Goal: Task Accomplishment & Management: Manage account settings

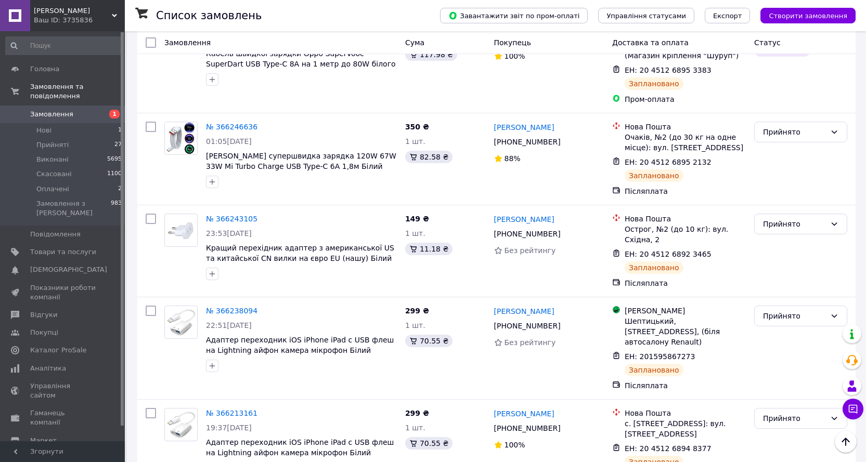
scroll to position [572, 0]
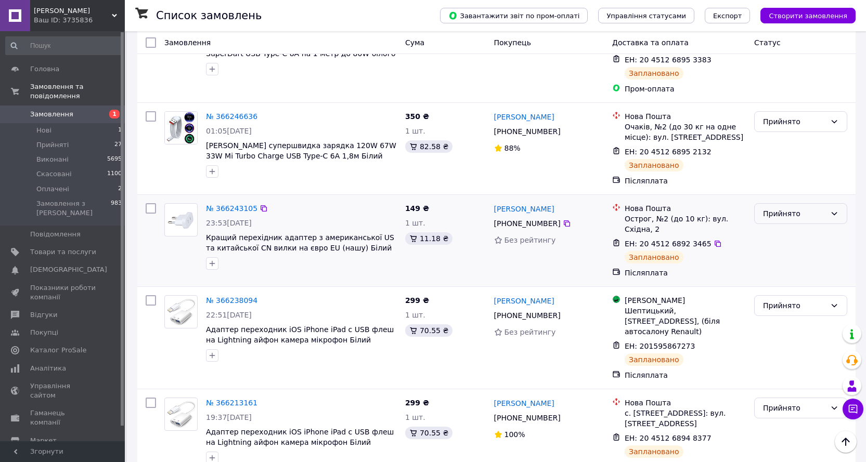
click at [814, 208] on div "Прийнято" at bounding box center [794, 213] width 63 height 11
click at [790, 227] on li "Скасовано" at bounding box center [801, 228] width 92 height 19
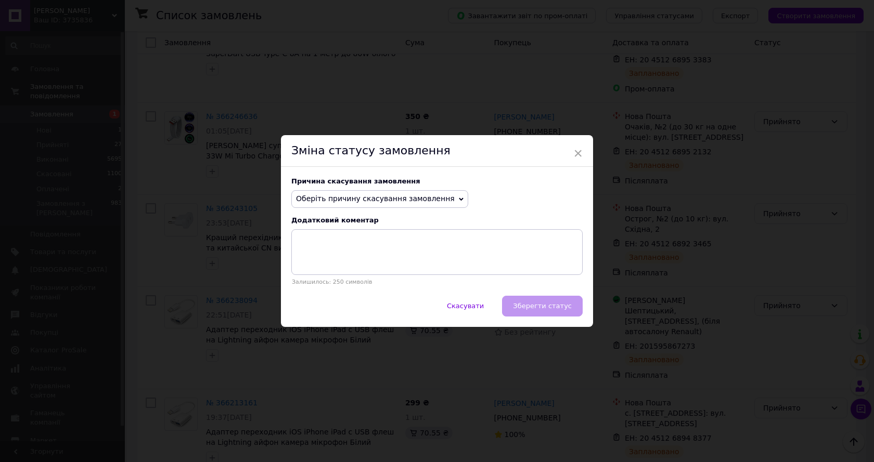
click at [459, 197] on icon at bounding box center [461, 199] width 5 height 5
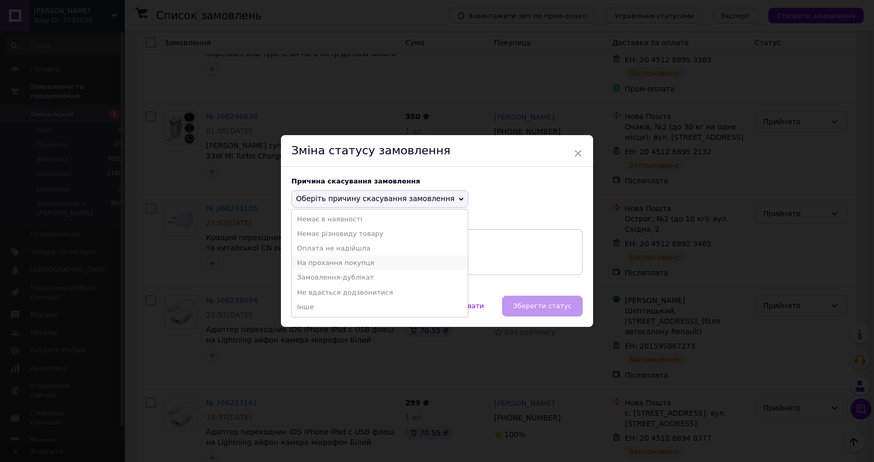
click at [355, 262] on li "На прохання покупця" at bounding box center [380, 263] width 176 height 15
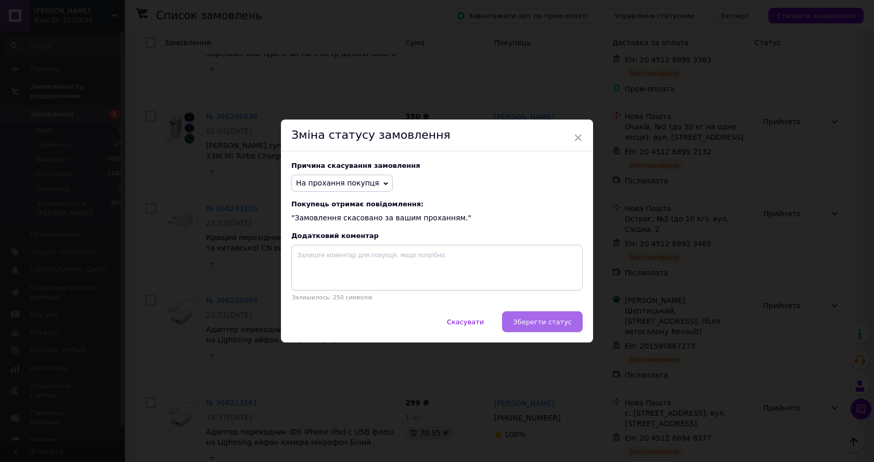
click at [532, 319] on span "Зберегти статус" at bounding box center [542, 322] width 59 height 8
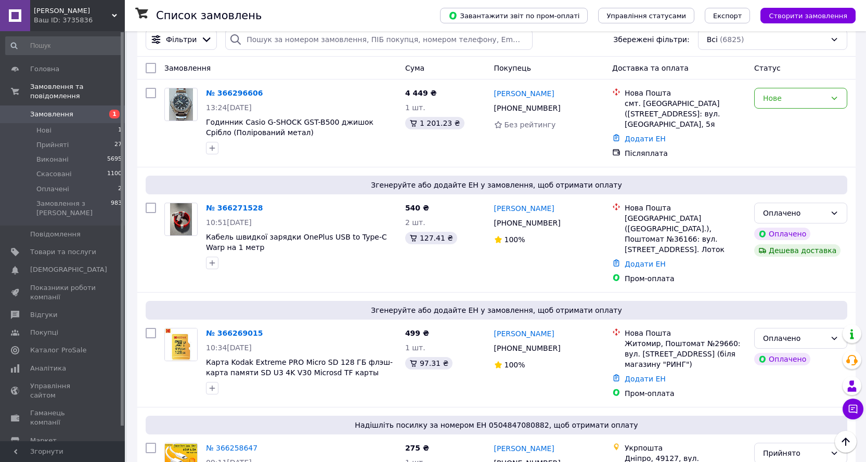
scroll to position [0, 0]
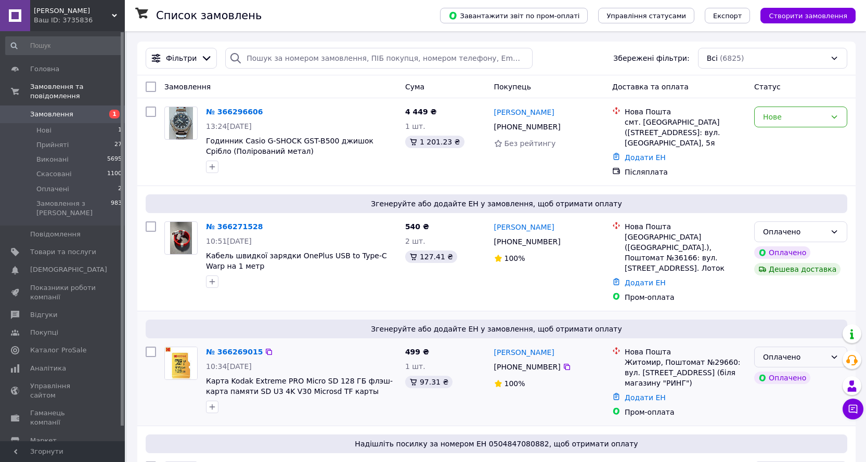
click at [826, 347] on div "Оплачено" at bounding box center [800, 357] width 93 height 21
click at [780, 369] on li "Прийнято" at bounding box center [801, 365] width 92 height 19
click at [823, 229] on div "Оплачено" at bounding box center [794, 231] width 63 height 11
click at [780, 254] on li "Прийнято" at bounding box center [801, 250] width 92 height 19
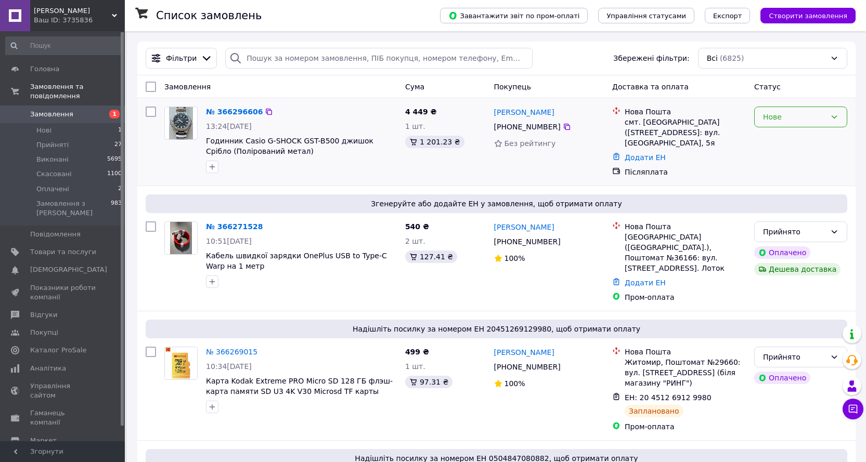
click at [795, 115] on div "Нове" at bounding box center [794, 116] width 63 height 11
click at [555, 173] on div "василь вікторук +380 99 402 75 30 Без рейтингу" at bounding box center [549, 141] width 119 height 79
click at [822, 120] on div "Нове" at bounding box center [794, 116] width 63 height 11
click at [791, 142] on li "Прийнято" at bounding box center [801, 140] width 92 height 19
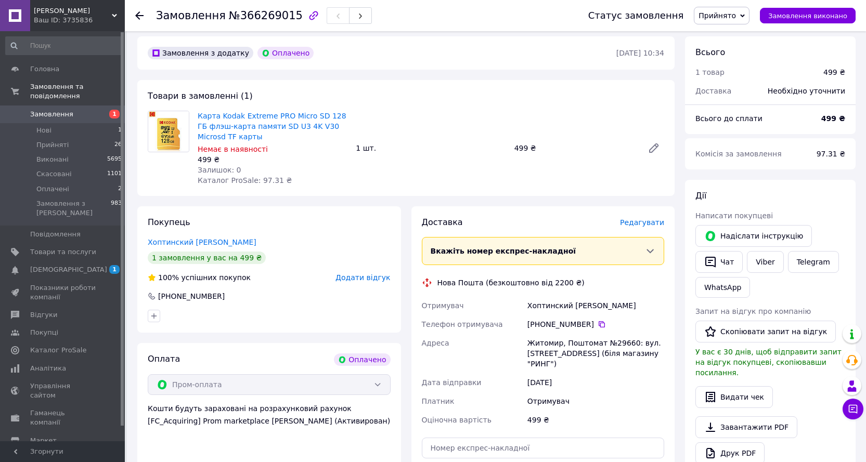
scroll to position [208, 0]
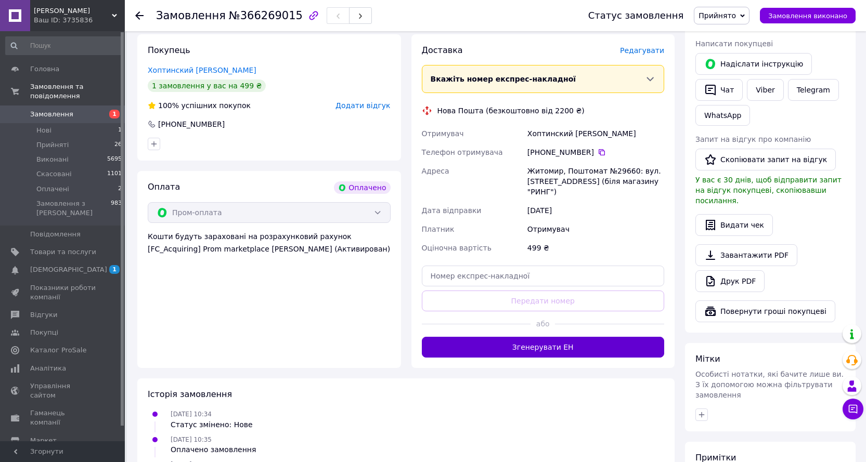
click at [589, 337] on button "Згенерувати ЕН" at bounding box center [543, 347] width 243 height 21
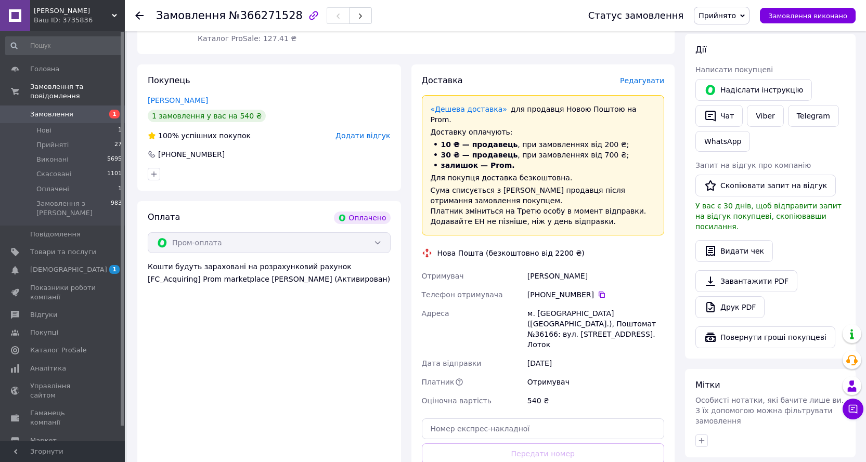
scroll to position [208, 0]
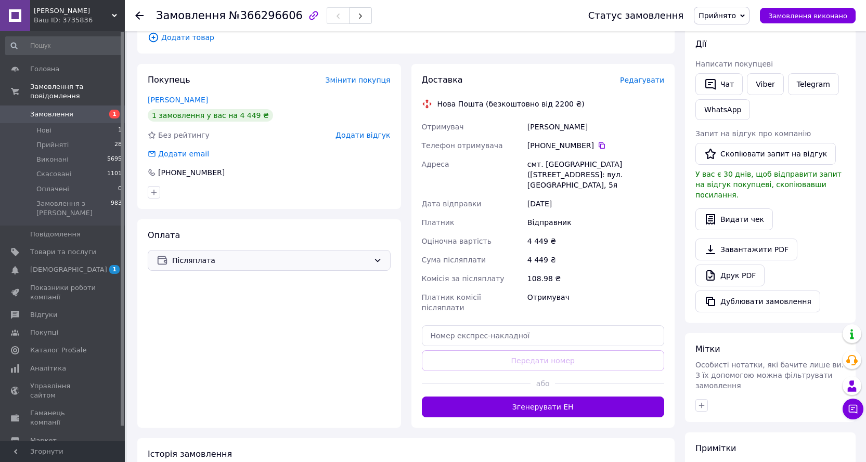
scroll to position [255, 0]
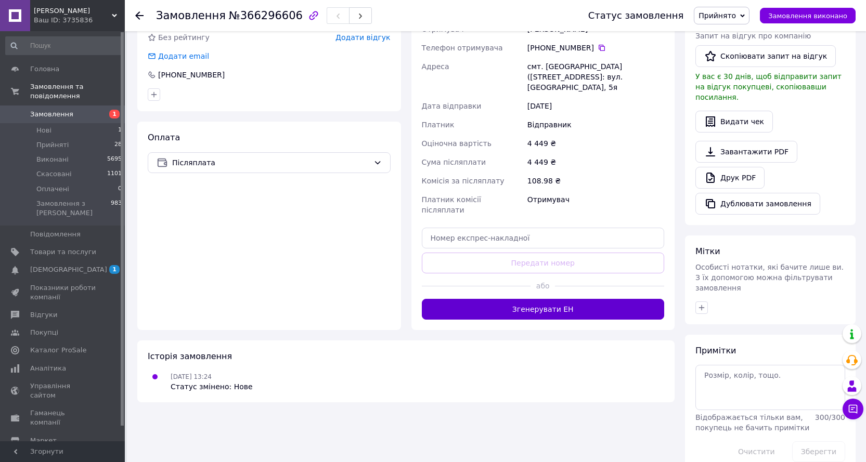
click at [583, 299] on button "Згенерувати ЕН" at bounding box center [543, 309] width 243 height 21
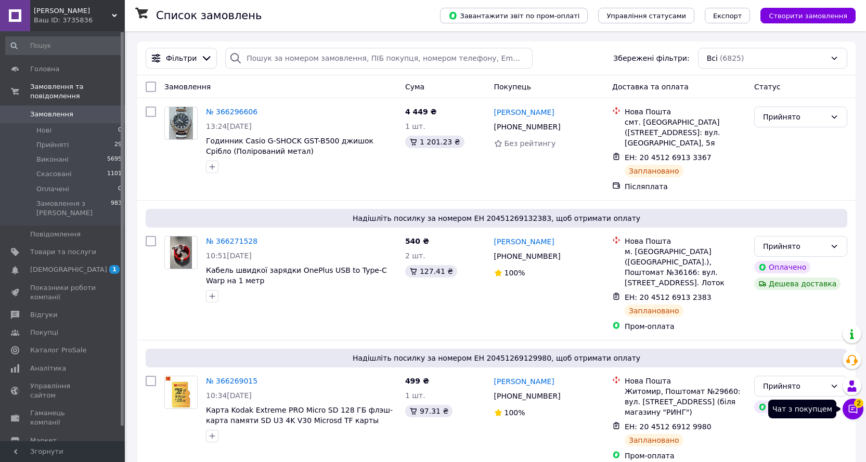
click at [859, 403] on span "2" at bounding box center [858, 403] width 9 height 9
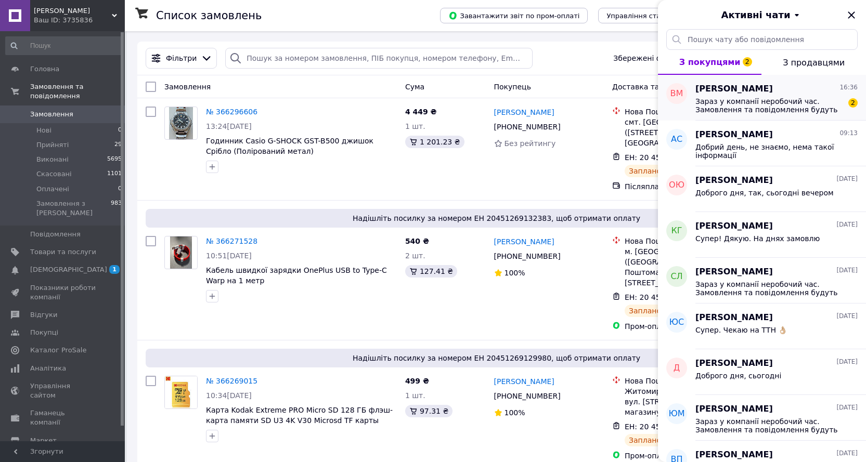
click at [755, 105] on span "Зараз у компанії неробочий час. Замовлення та повідомлення будуть оброблені з 0…" at bounding box center [770, 105] width 148 height 17
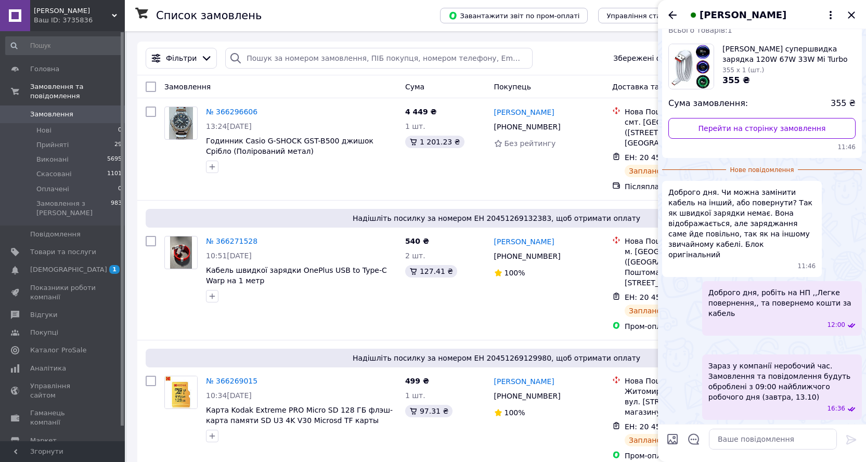
scroll to position [186, 0]
click at [671, 342] on img at bounding box center [666, 346] width 8 height 8
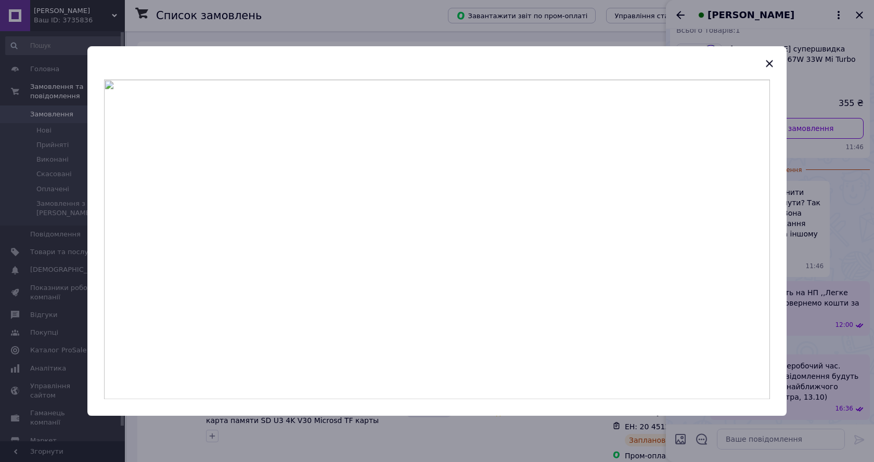
click at [822, 277] on div at bounding box center [437, 231] width 874 height 462
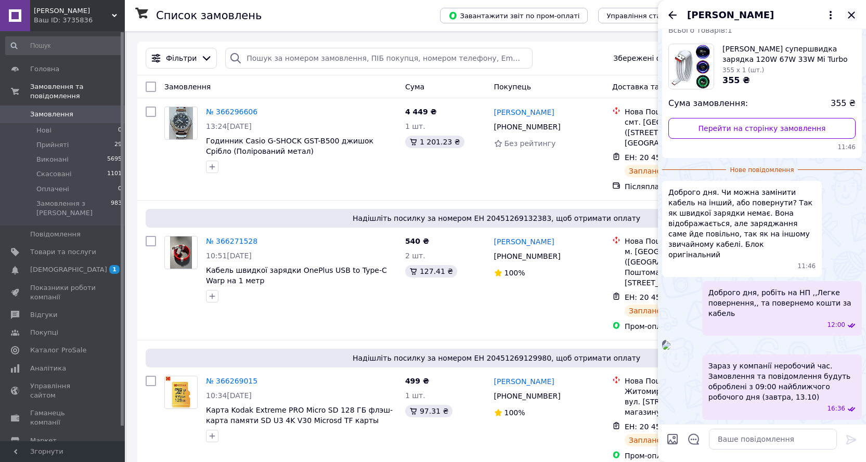
click at [855, 10] on icon "Закрити" at bounding box center [851, 15] width 12 height 12
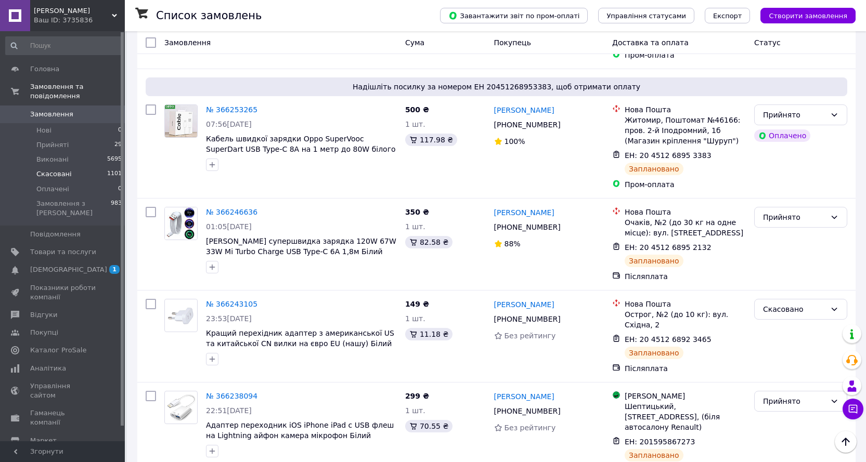
scroll to position [260, 0]
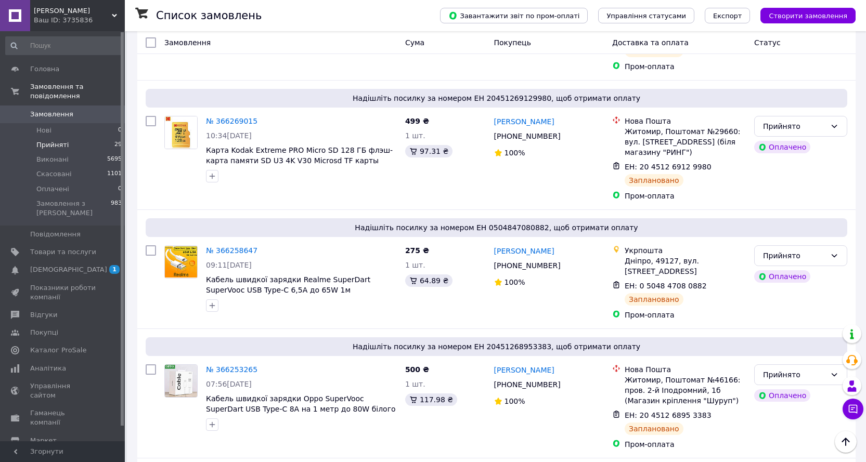
click at [65, 140] on span "Прийняті" at bounding box center [52, 144] width 32 height 9
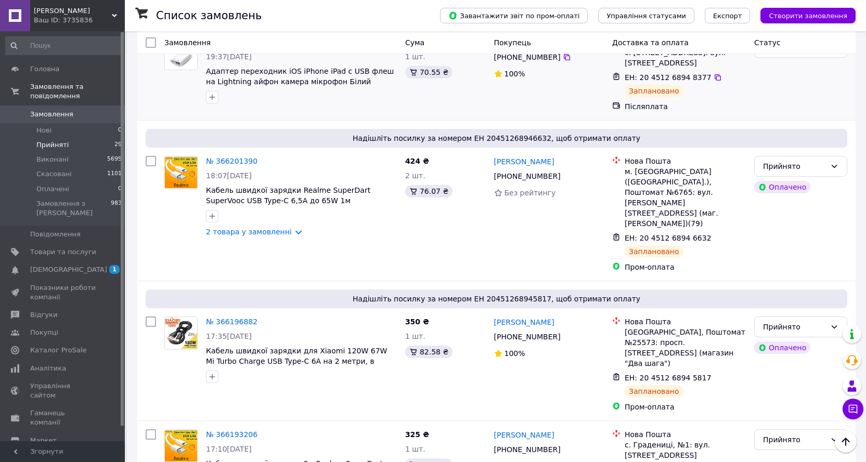
scroll to position [936, 0]
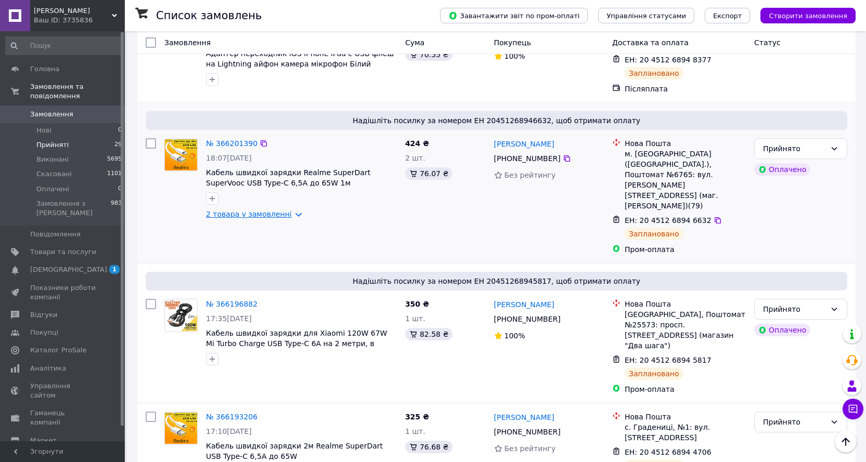
click at [279, 210] on link "2 товара у замовленні" at bounding box center [249, 214] width 86 height 8
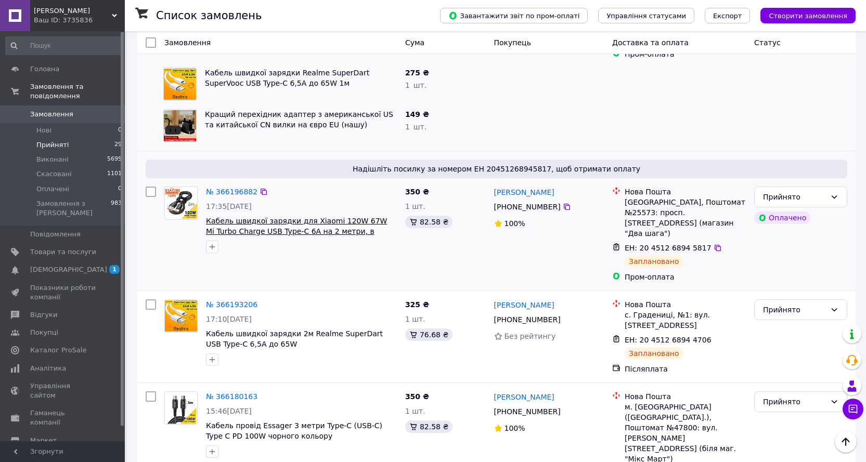
scroll to position [1144, 0]
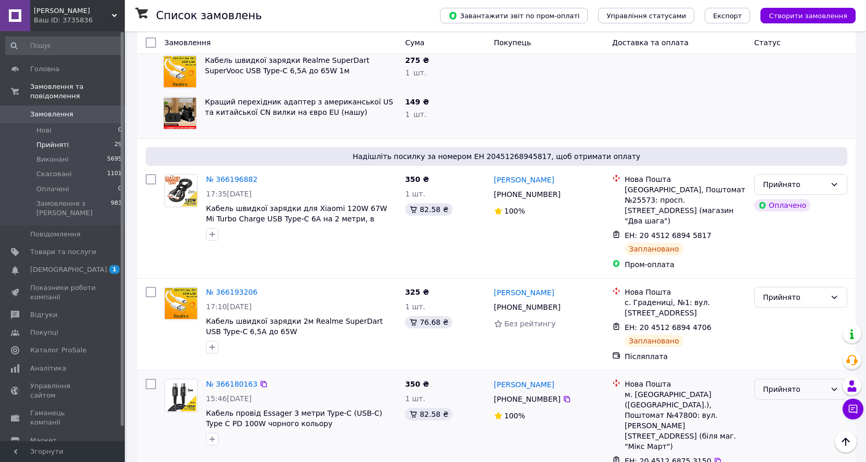
click at [789, 384] on div "Прийнято" at bounding box center [794, 389] width 63 height 11
click at [775, 323] on li "Виконано" at bounding box center [801, 323] width 92 height 19
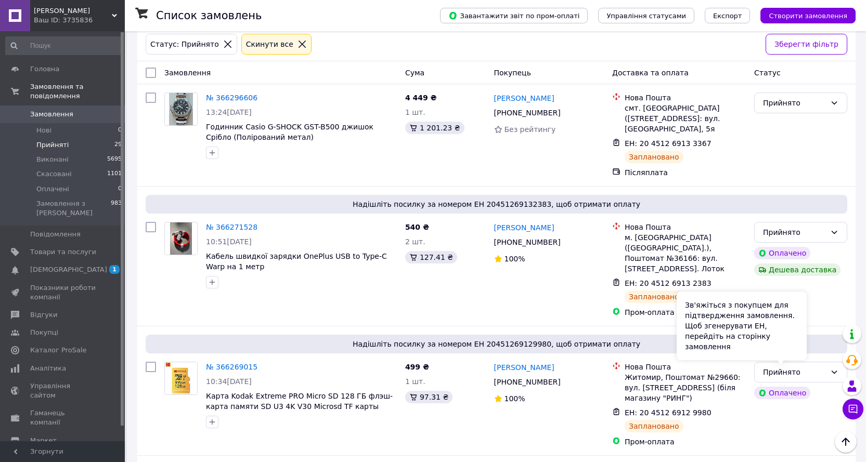
scroll to position [0, 0]
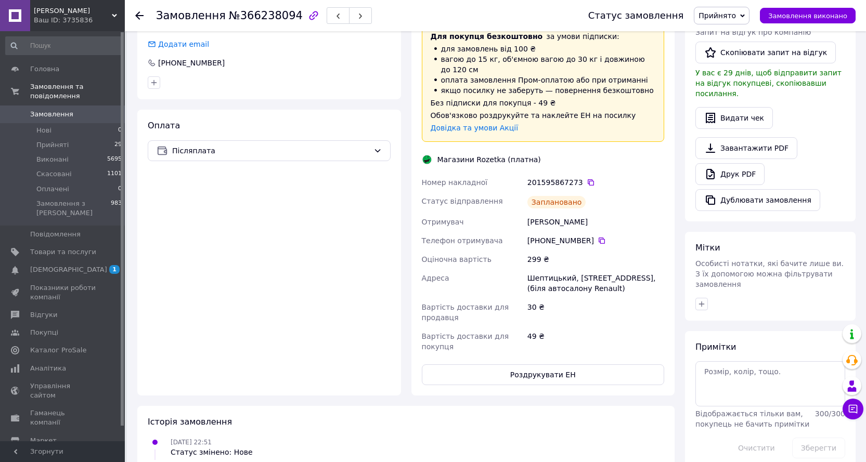
scroll to position [312, 0]
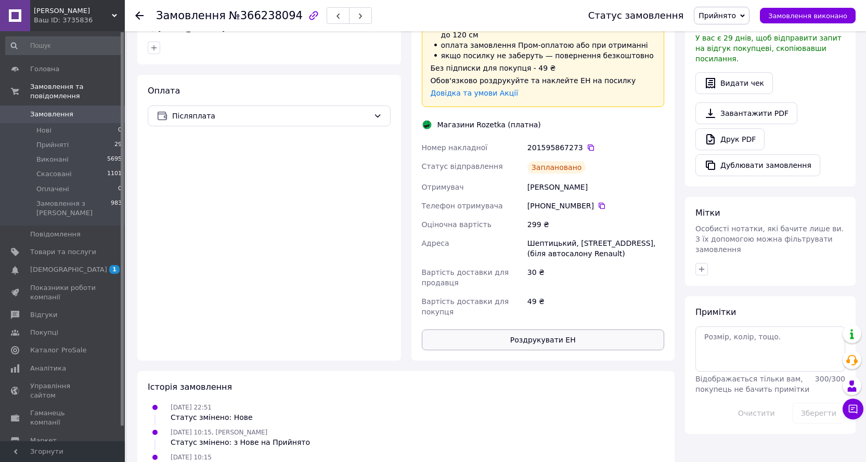
click at [563, 332] on button "Роздрукувати ЕН" at bounding box center [543, 340] width 243 height 21
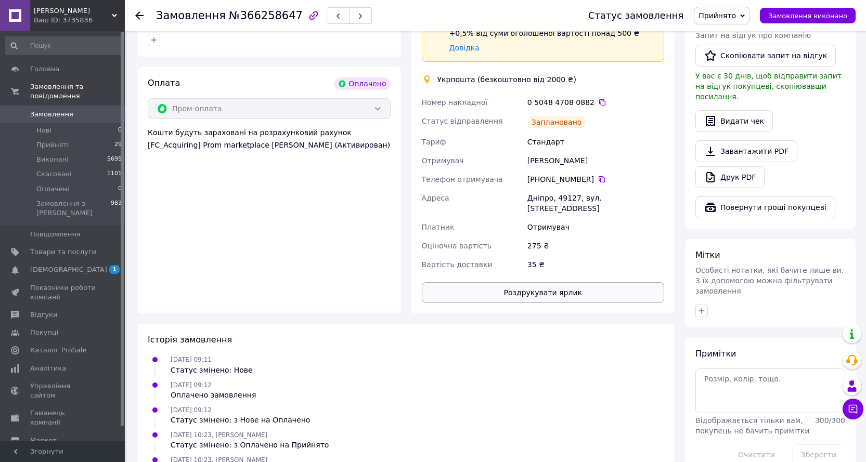
scroll to position [325, 0]
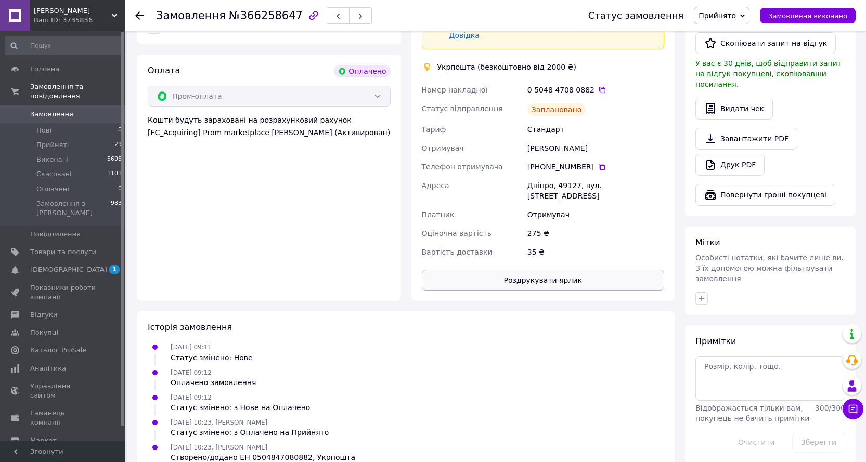
click at [556, 270] on button "Роздрукувати ярлик" at bounding box center [543, 280] width 243 height 21
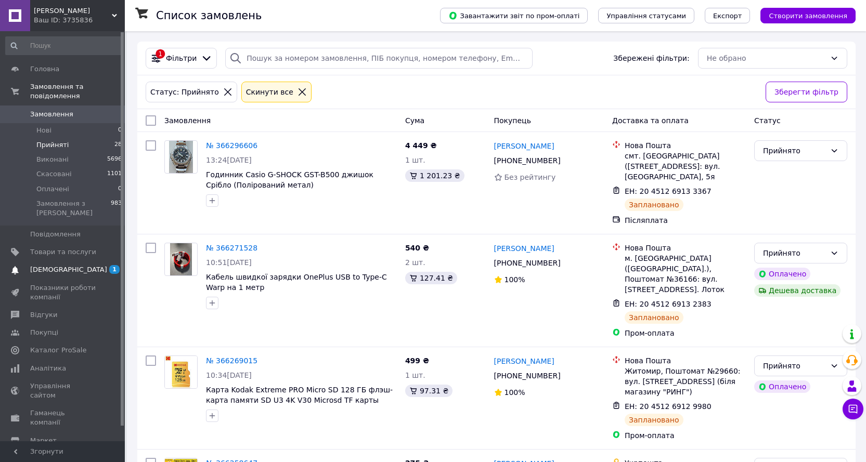
click at [56, 265] on span "[DEMOGRAPHIC_DATA]" at bounding box center [68, 269] width 77 height 9
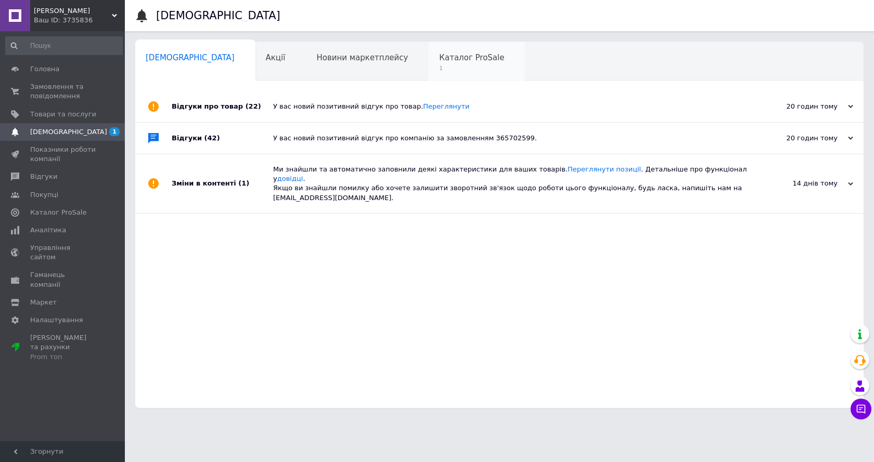
click at [439, 61] on span "Каталог ProSale" at bounding box center [471, 57] width 65 height 9
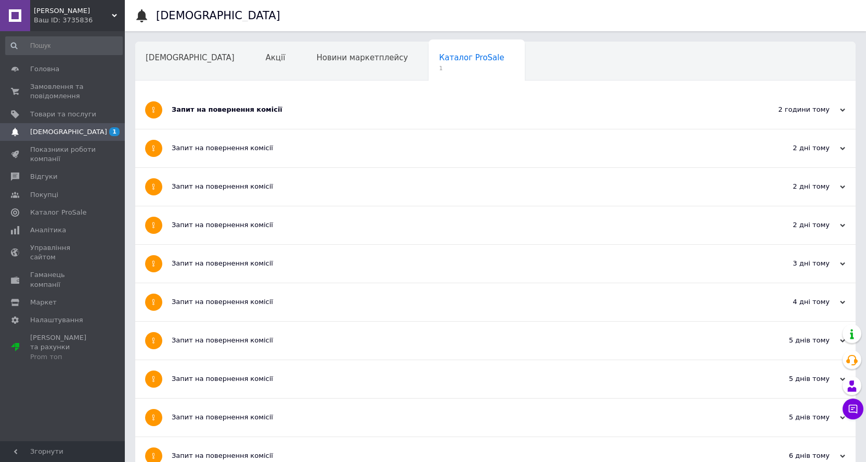
click at [802, 108] on div "2 години тому" at bounding box center [793, 109] width 104 height 9
